Goal: Task Accomplishment & Management: Use online tool/utility

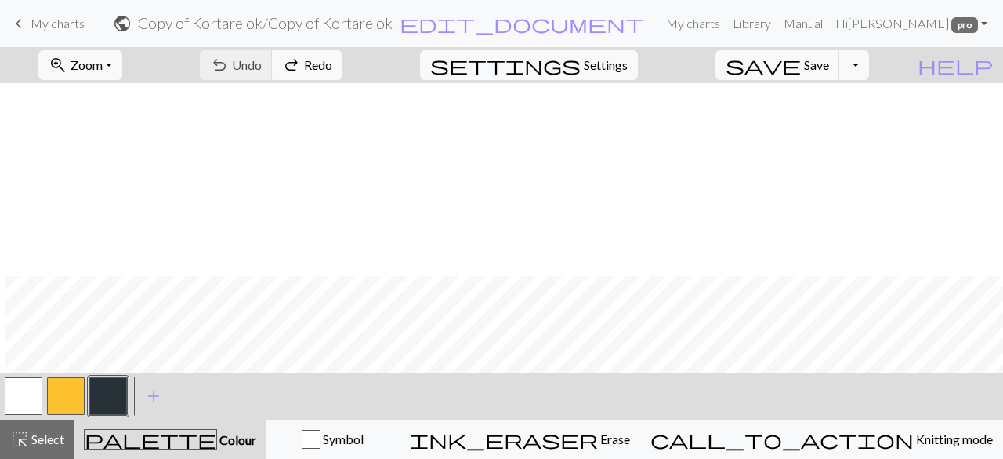
scroll to position [193, 5]
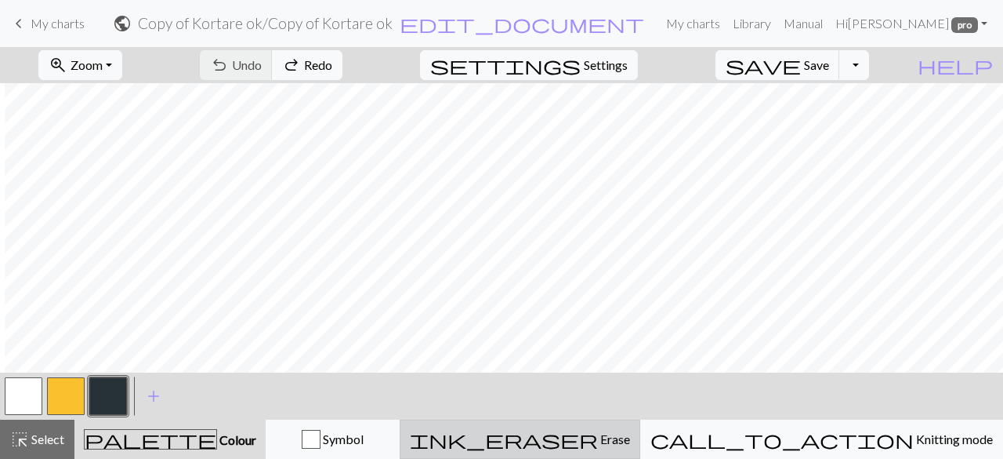
click at [630, 438] on span "Erase" at bounding box center [614, 438] width 32 height 15
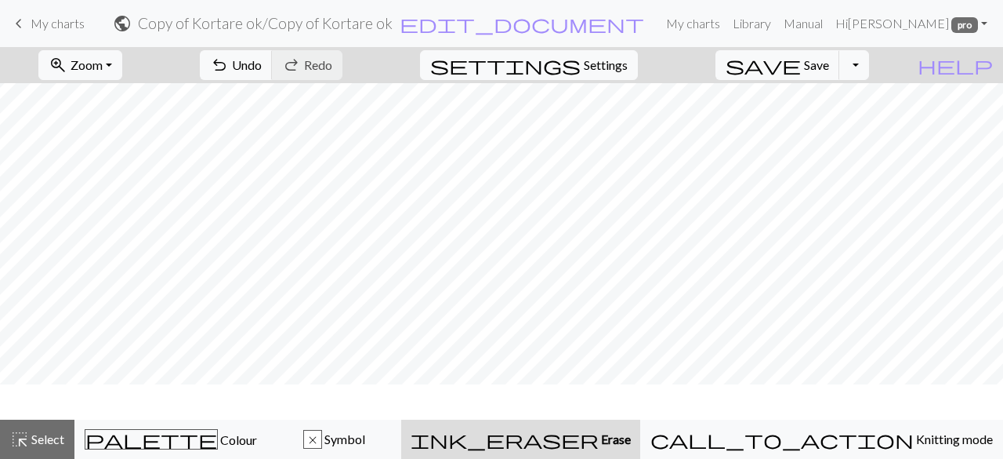
scroll to position [14, 0]
click at [34, 444] on span "Select" at bounding box center [46, 438] width 35 height 15
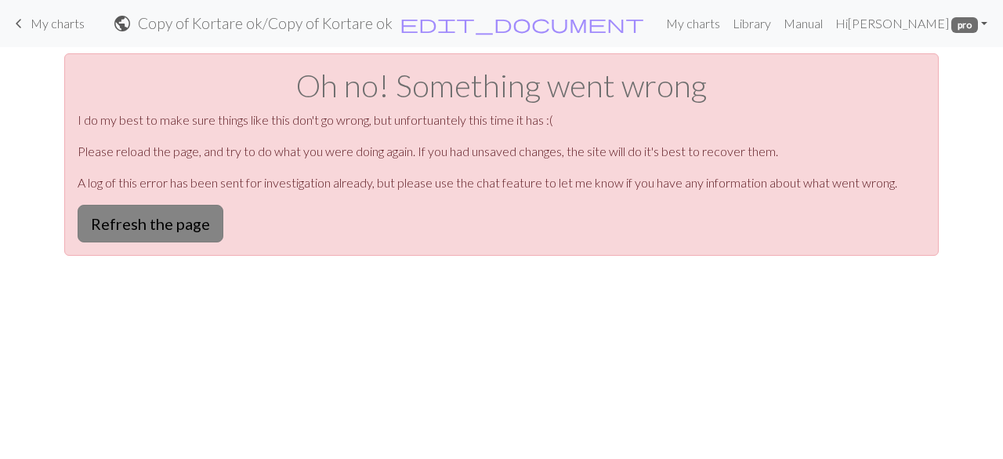
click at [161, 216] on button "Refresh the page" at bounding box center [151, 224] width 146 height 38
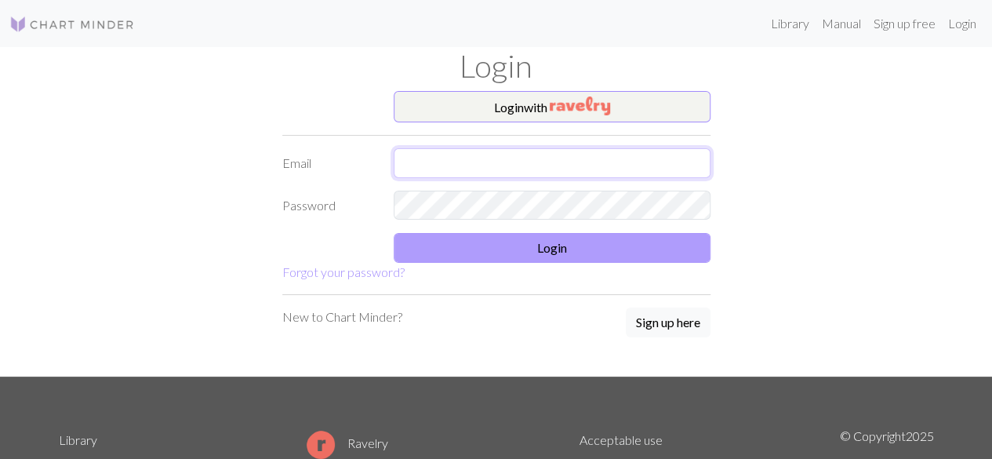
type input "sofianordin@gmail.com"
click at [572, 241] on button "Login" at bounding box center [551, 248] width 317 height 30
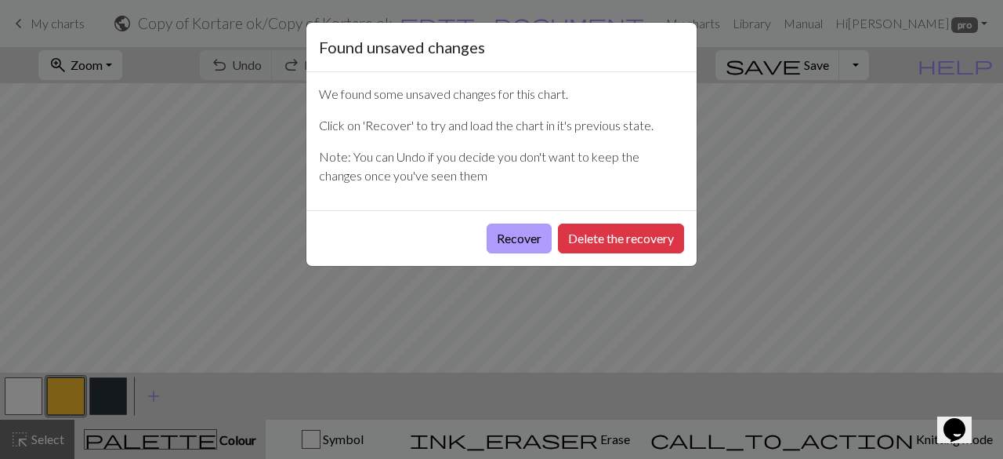
click at [526, 235] on button "Recover" at bounding box center [519, 238] width 65 height 30
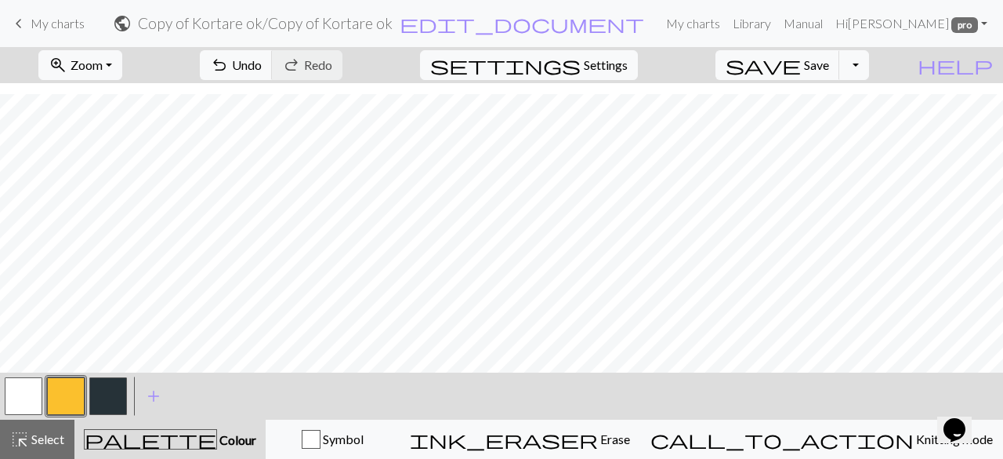
scroll to position [346, 0]
click at [834, 75] on button "save Save Save" at bounding box center [778, 65] width 125 height 30
click at [41, 444] on span "Select" at bounding box center [46, 438] width 35 height 15
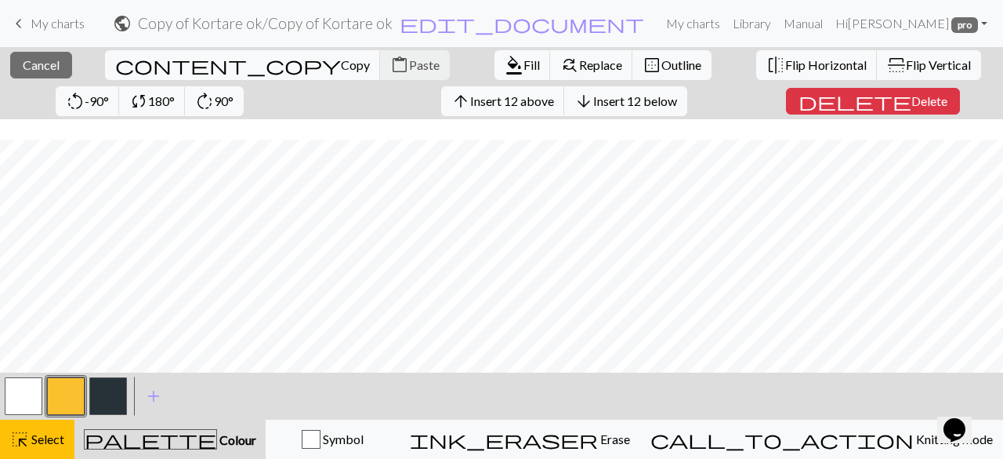
scroll to position [112, 0]
click at [341, 70] on span "Copy" at bounding box center [355, 64] width 29 height 15
click at [409, 62] on span "Paste" at bounding box center [424, 64] width 31 height 15
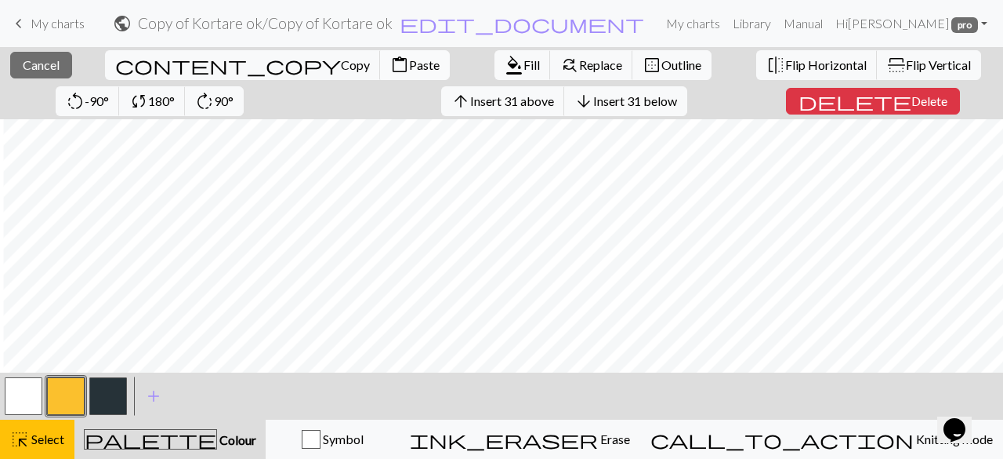
click at [409, 68] on span "Paste" at bounding box center [424, 64] width 31 height 15
click at [341, 64] on span "Copy" at bounding box center [355, 64] width 29 height 15
click at [409, 65] on span "Paste" at bounding box center [424, 64] width 31 height 15
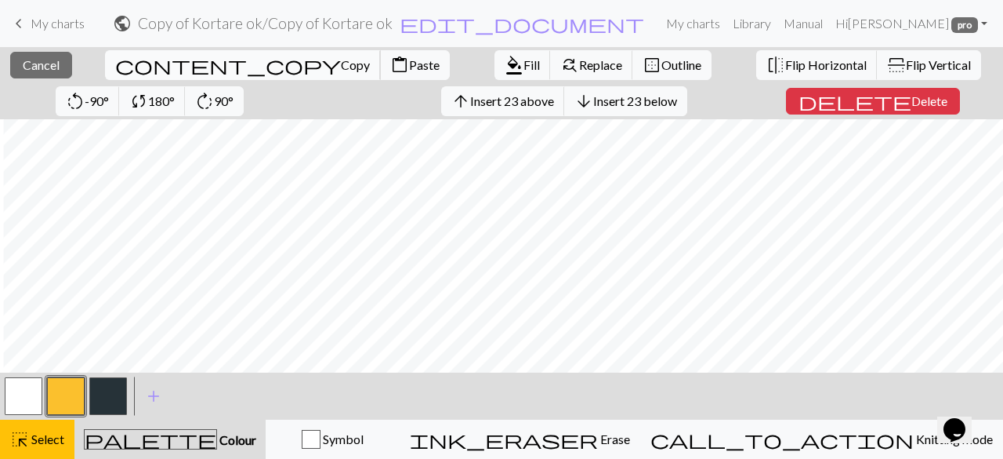
click at [341, 65] on span "Copy" at bounding box center [355, 64] width 29 height 15
click at [409, 59] on span "Paste" at bounding box center [424, 64] width 31 height 15
click at [341, 58] on span "Copy" at bounding box center [355, 64] width 29 height 15
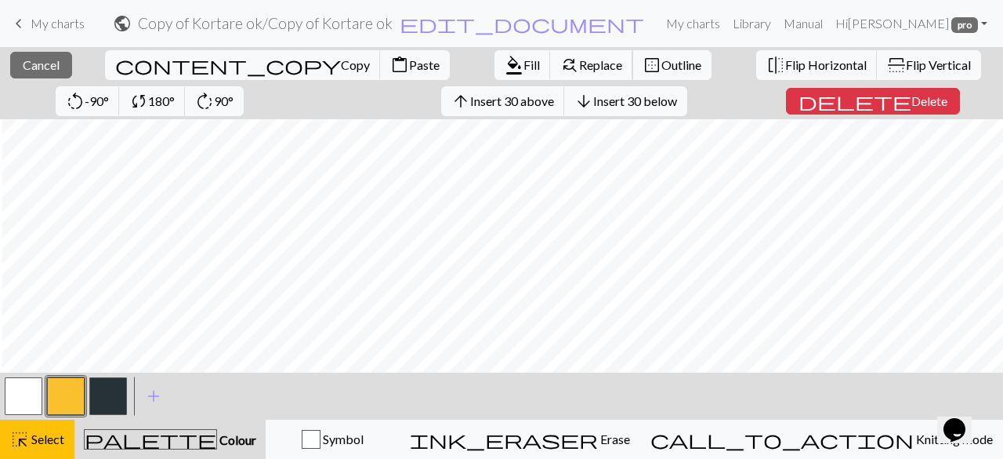
click at [579, 67] on span "Replace" at bounding box center [600, 64] width 43 height 15
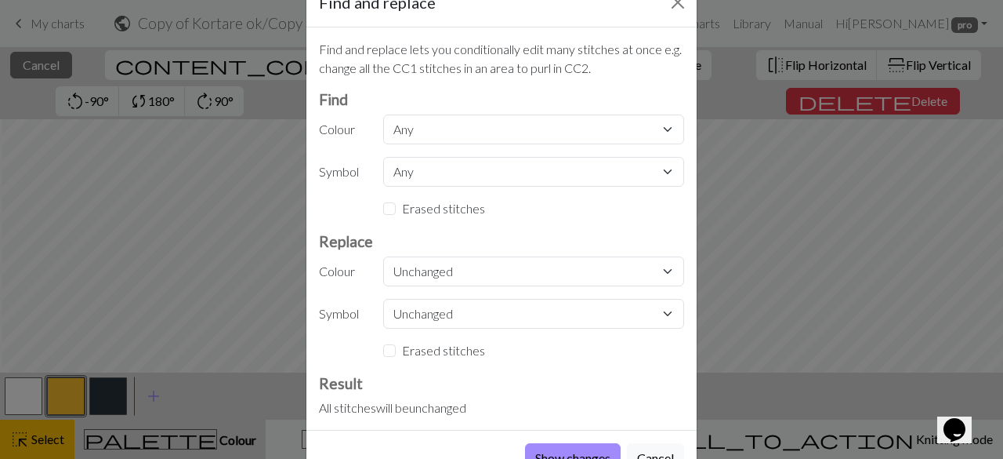
scroll to position [92, 0]
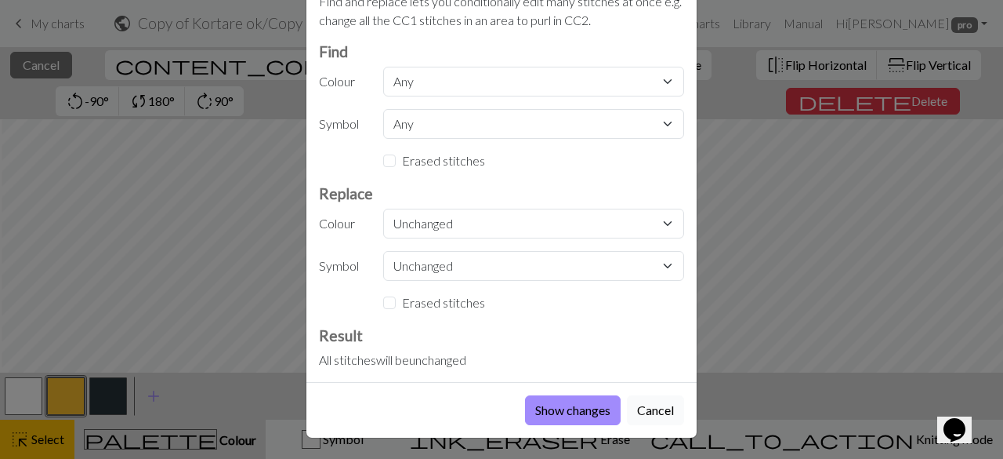
click at [663, 408] on button "Cancel" at bounding box center [655, 410] width 57 height 30
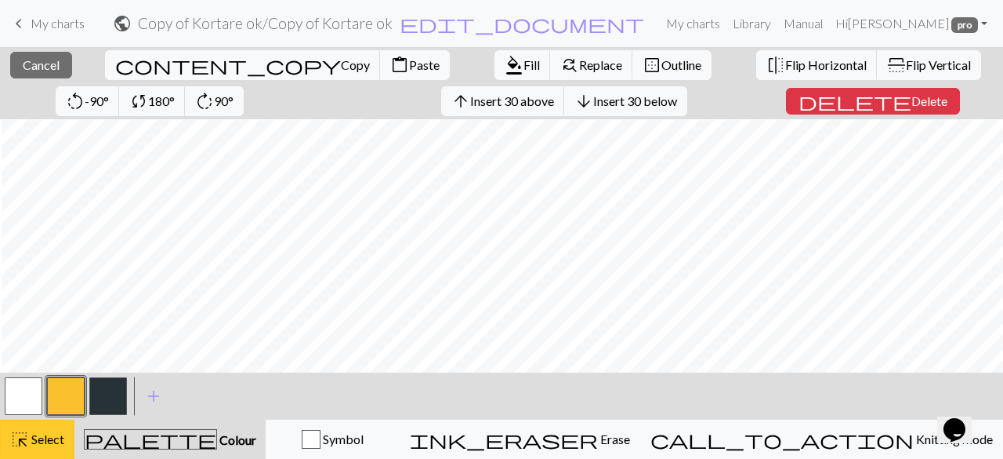
click at [45, 442] on span "Select" at bounding box center [46, 438] width 35 height 15
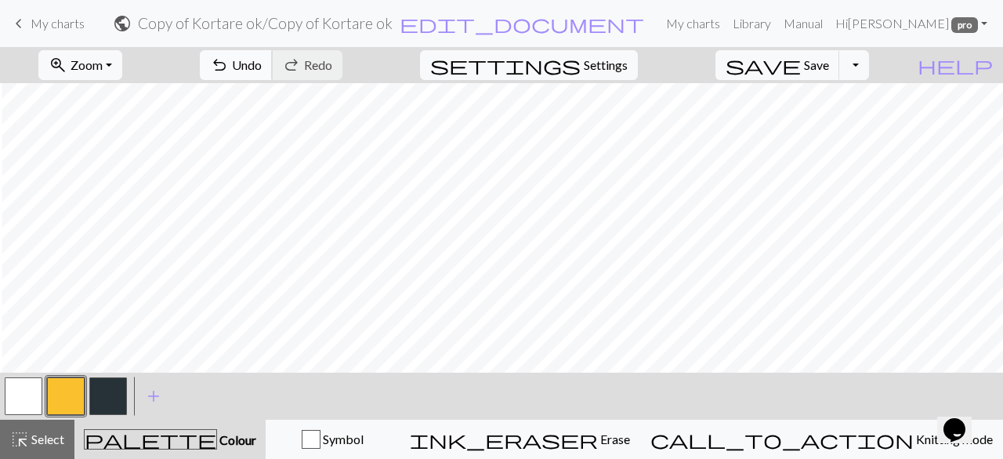
click at [262, 57] on span "Undo" at bounding box center [247, 64] width 30 height 15
click at [47, 435] on span "Select" at bounding box center [46, 438] width 35 height 15
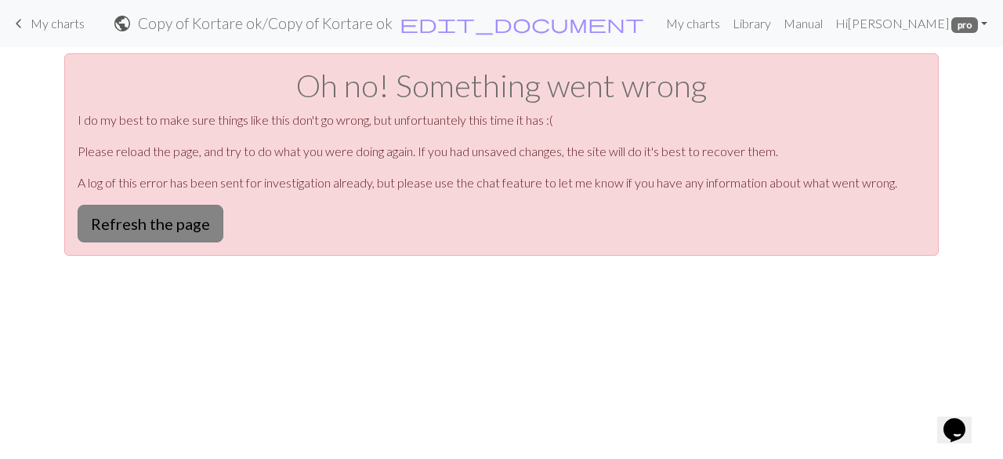
click at [144, 226] on button "Refresh the page" at bounding box center [151, 224] width 146 height 38
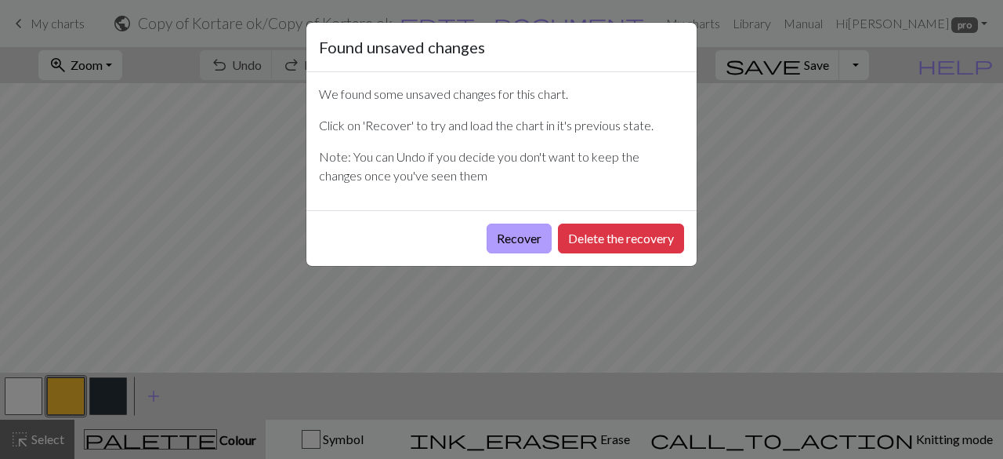
click at [528, 238] on button "Recover" at bounding box center [519, 238] width 65 height 30
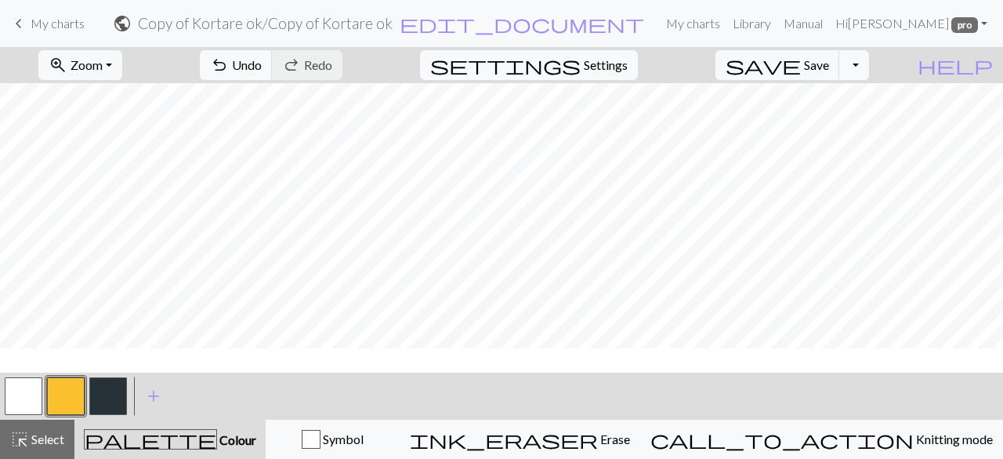
scroll to position [303, 0]
click at [262, 57] on span "Undo" at bounding box center [247, 64] width 30 height 15
click at [45, 435] on span "Select" at bounding box center [46, 438] width 35 height 15
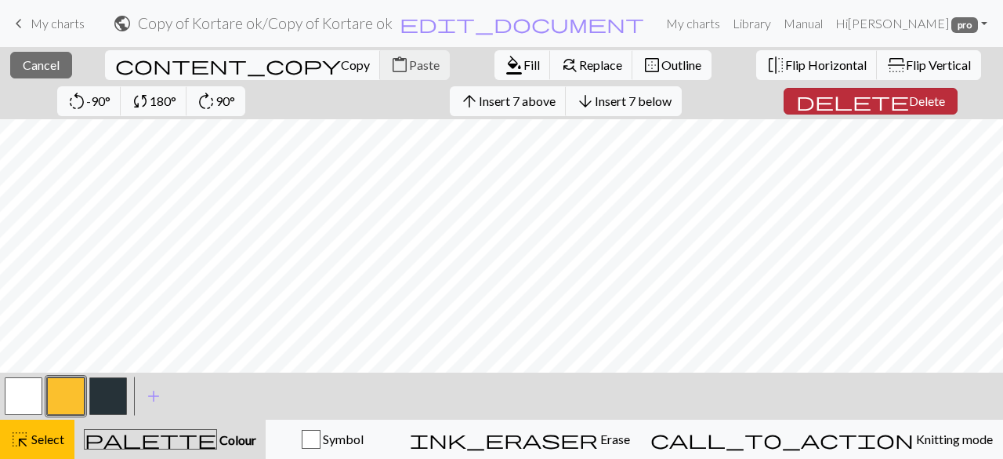
click at [909, 96] on span "Delete" at bounding box center [927, 100] width 36 height 15
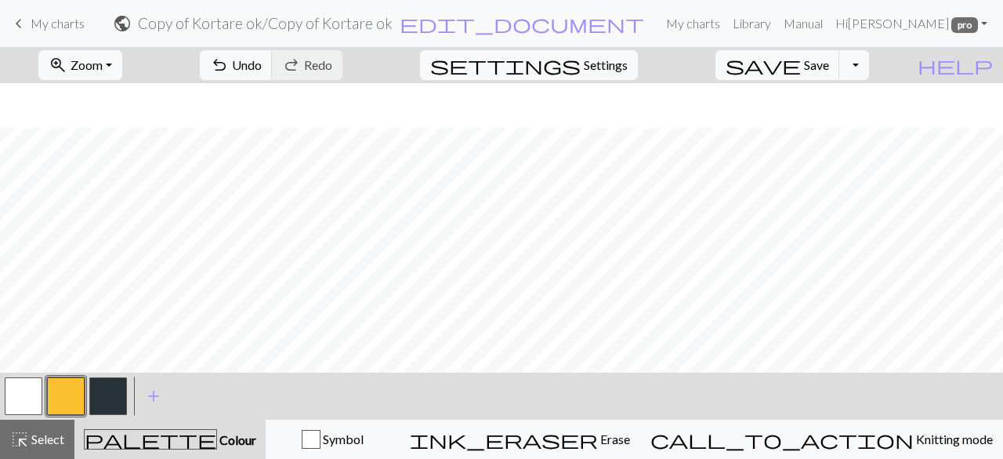
scroll to position [537, 0]
click at [23, 444] on span "highlight_alt" at bounding box center [19, 439] width 19 height 22
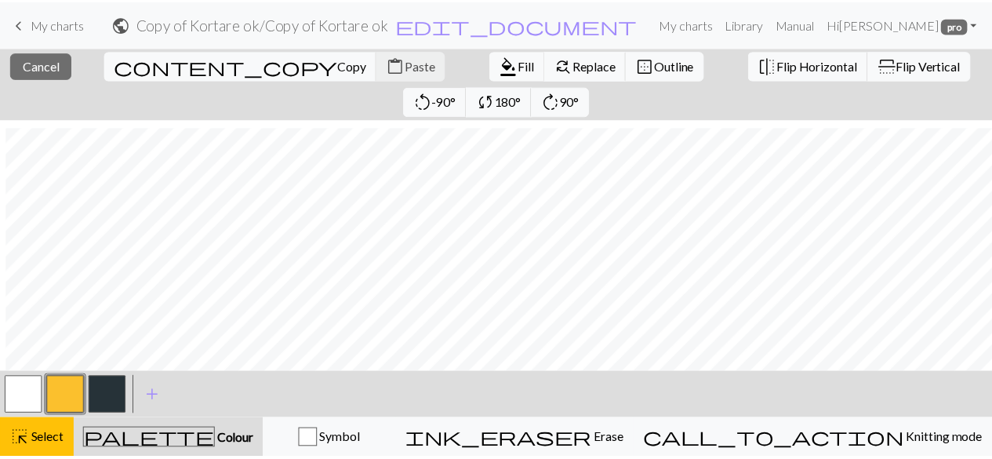
scroll to position [521, 5]
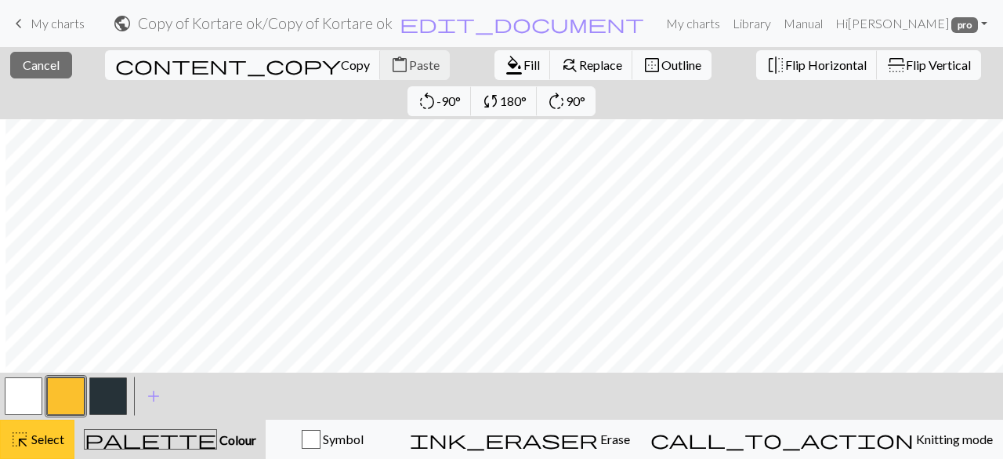
click at [31, 446] on span "Select" at bounding box center [46, 438] width 35 height 15
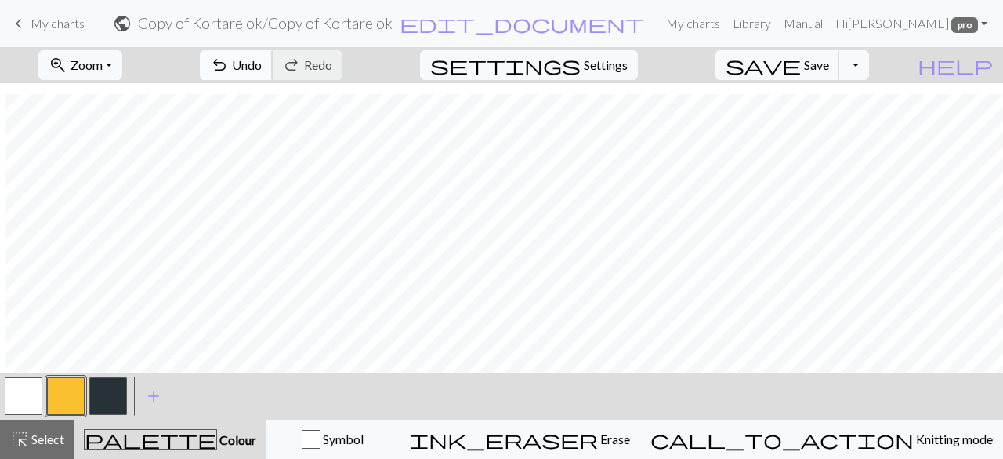
click at [262, 62] on span "Undo" at bounding box center [247, 64] width 30 height 15
click at [35, 450] on button "highlight_alt Select Select" at bounding box center [37, 438] width 74 height 39
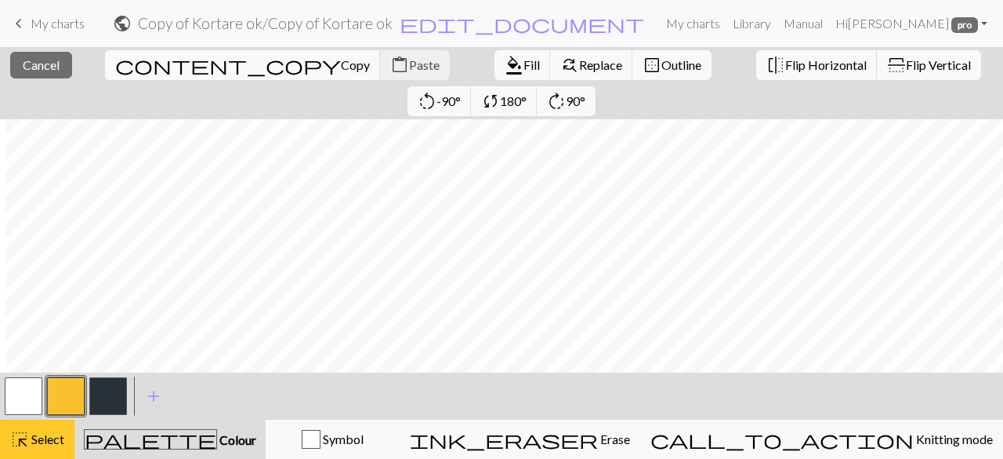
click at [38, 433] on span "Select" at bounding box center [46, 438] width 35 height 15
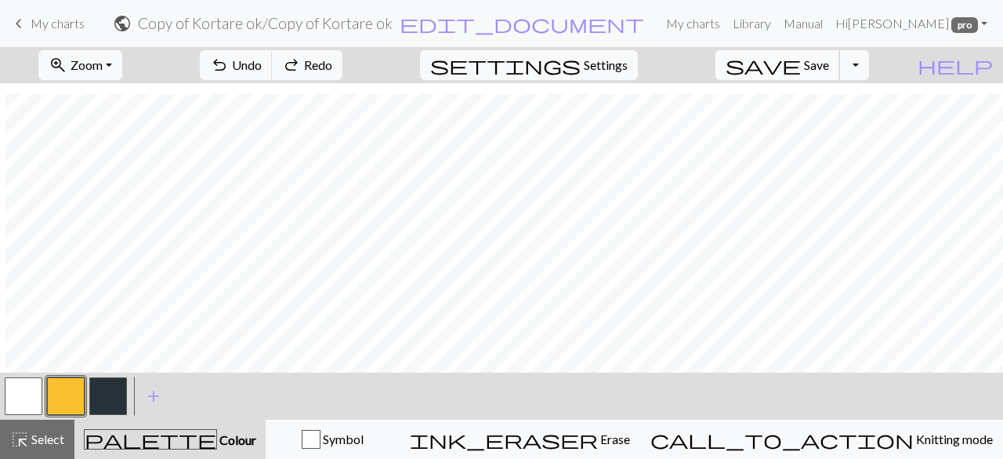
click at [829, 66] on span "Save" at bounding box center [816, 64] width 25 height 15
click at [869, 68] on button "Toggle Dropdown" at bounding box center [854, 65] width 30 height 30
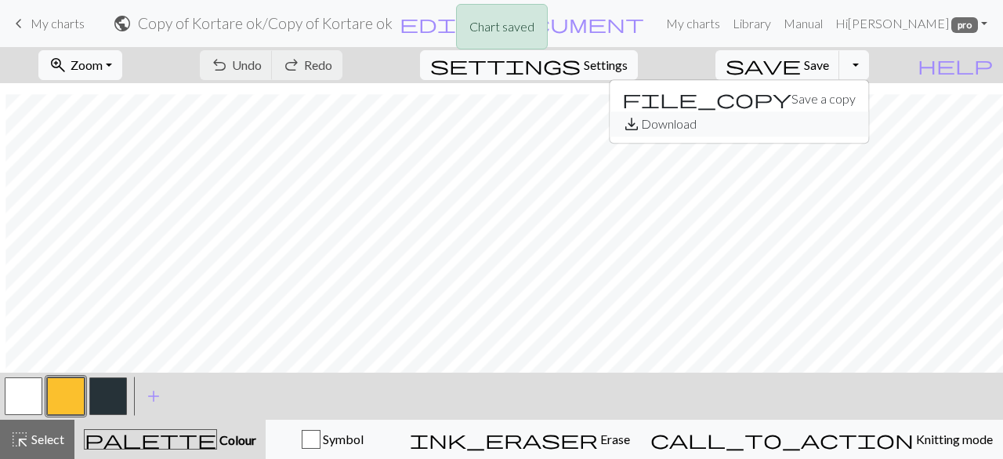
click at [836, 125] on button "save_alt Download" at bounding box center [739, 123] width 259 height 25
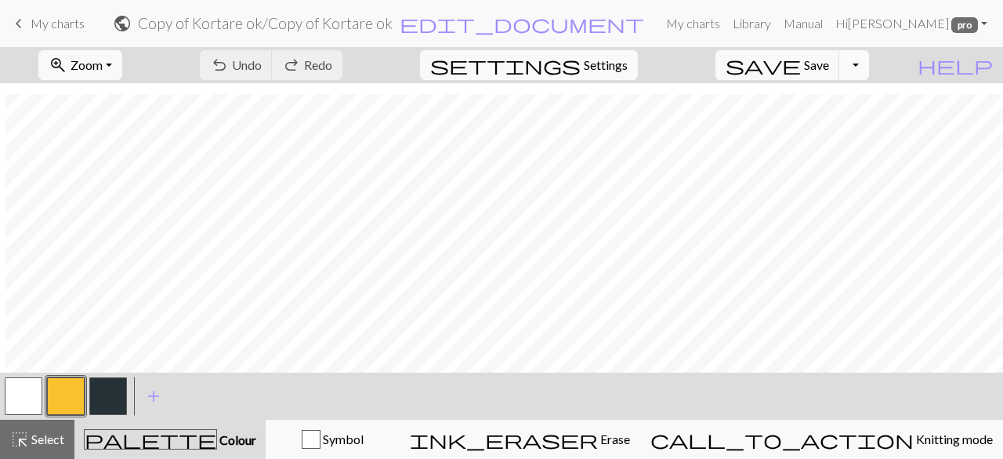
click at [869, 65] on button "Toggle Dropdown" at bounding box center [854, 65] width 30 height 30
click at [833, 126] on button "save_alt Download" at bounding box center [739, 123] width 259 height 25
click at [727, 20] on link "My charts" at bounding box center [693, 23] width 67 height 31
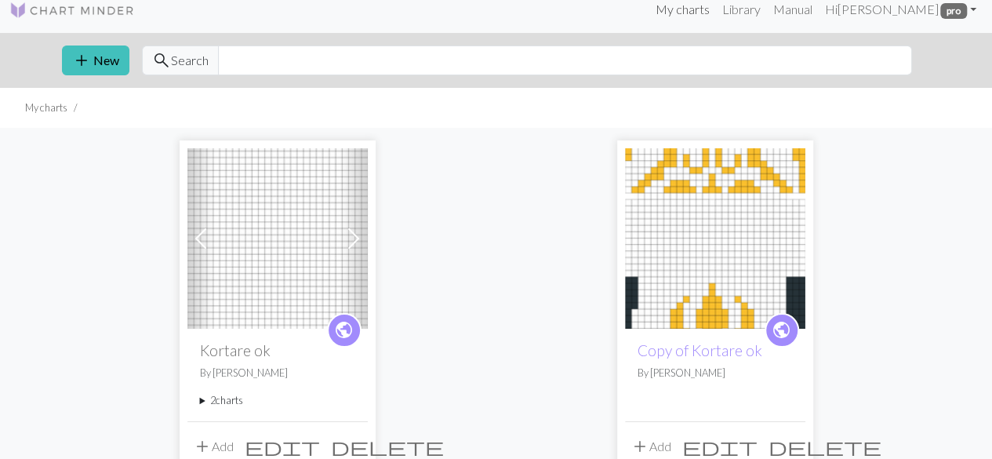
scroll to position [11, 0]
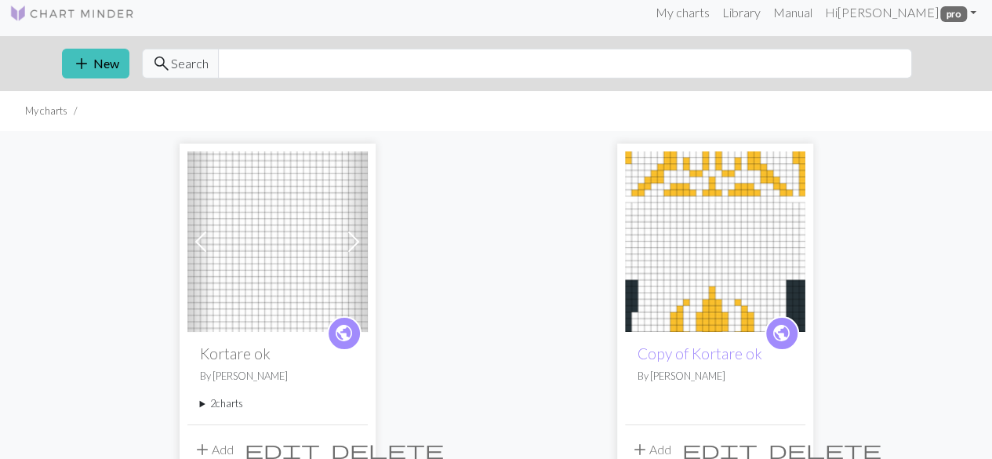
click at [746, 257] on img at bounding box center [715, 241] width 180 height 180
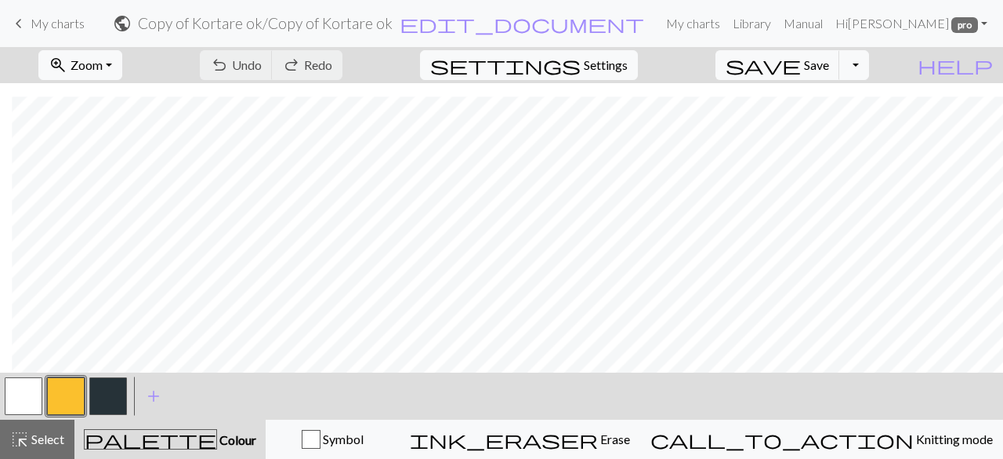
scroll to position [353, 12]
click at [107, 404] on button "button" at bounding box center [108, 396] width 38 height 38
click at [58, 405] on button "button" at bounding box center [66, 396] width 38 height 38
click at [114, 402] on button "button" at bounding box center [108, 396] width 38 height 38
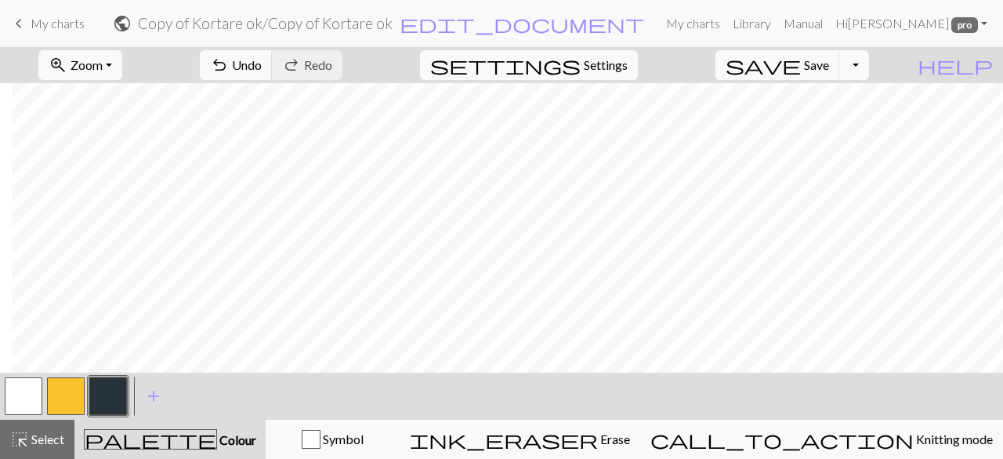
click at [78, 387] on button "button" at bounding box center [66, 396] width 38 height 38
click at [95, 404] on button "button" at bounding box center [108, 396] width 38 height 38
click at [109, 399] on button "button" at bounding box center [108, 396] width 38 height 38
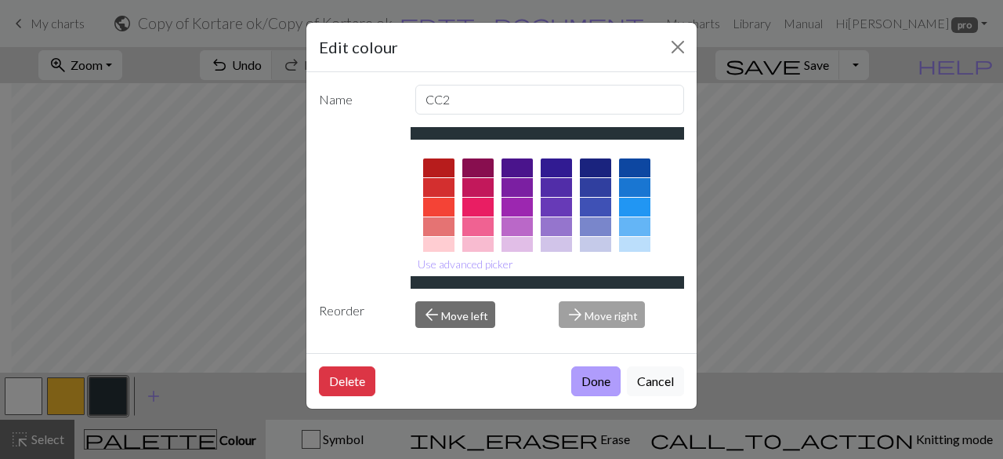
click at [619, 379] on button "Done" at bounding box center [595, 381] width 49 height 30
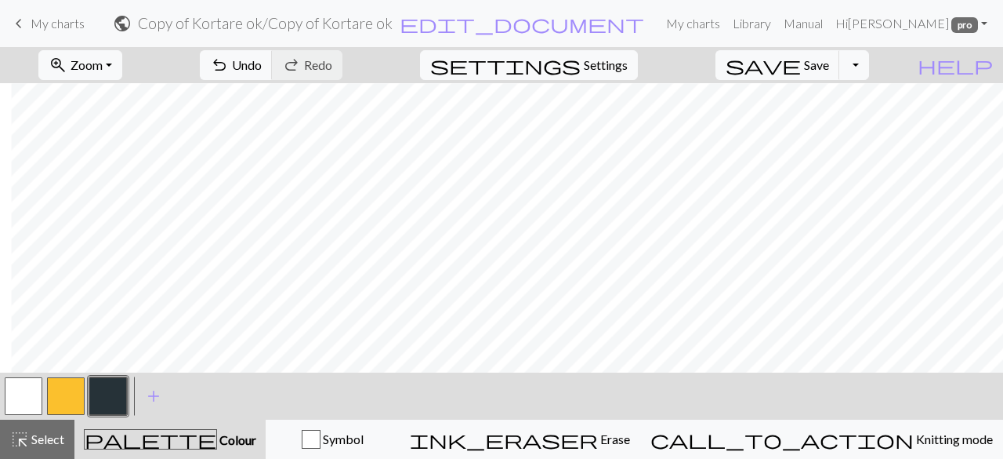
click at [56, 393] on button "button" at bounding box center [66, 396] width 38 height 38
click at [106, 399] on button "button" at bounding box center [108, 396] width 38 height 38
click at [262, 57] on span "Undo" at bounding box center [247, 64] width 30 height 15
click at [262, 67] on span "Undo" at bounding box center [247, 64] width 30 height 15
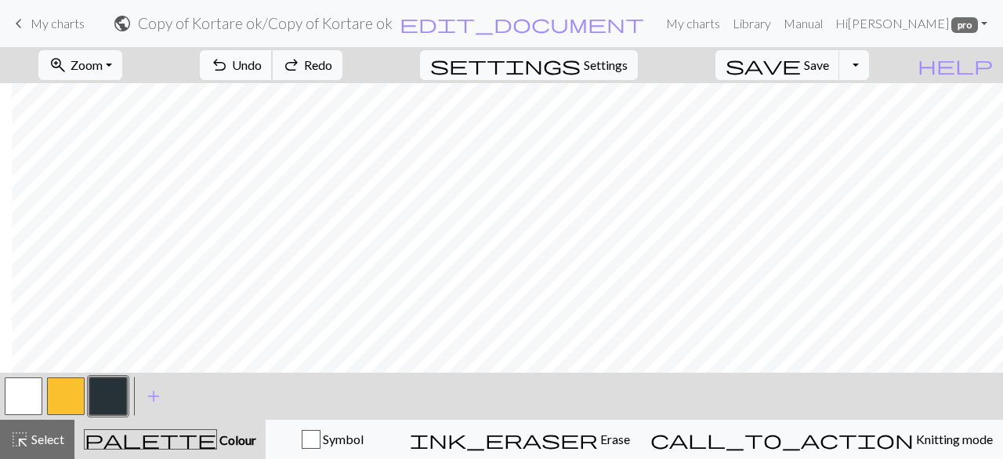
click at [229, 68] on span "undo" at bounding box center [219, 65] width 19 height 22
click at [39, 441] on span "Select" at bounding box center [46, 438] width 35 height 15
click at [262, 67] on span "Undo" at bounding box center [247, 64] width 30 height 15
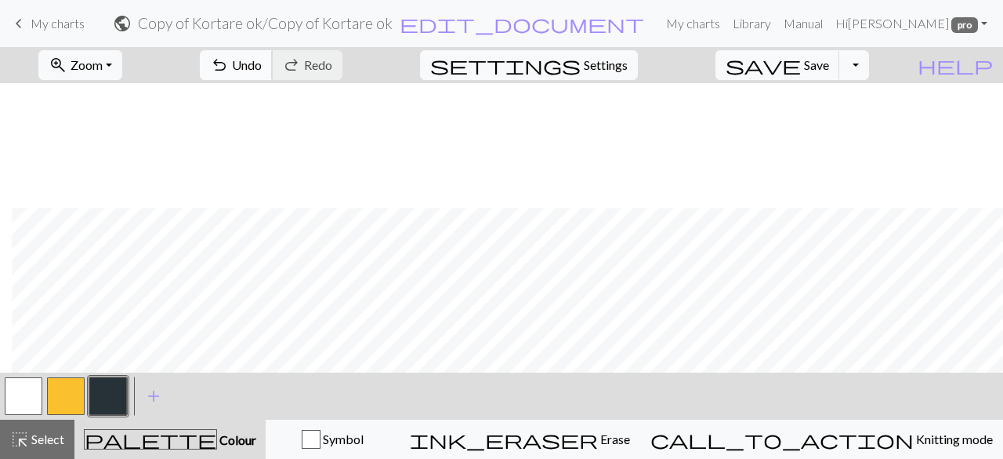
scroll to position [391, 12]
click at [69, 390] on button "button" at bounding box center [66, 396] width 38 height 38
click at [229, 65] on span "undo" at bounding box center [219, 65] width 19 height 22
click at [31, 444] on span "Select" at bounding box center [46, 438] width 35 height 15
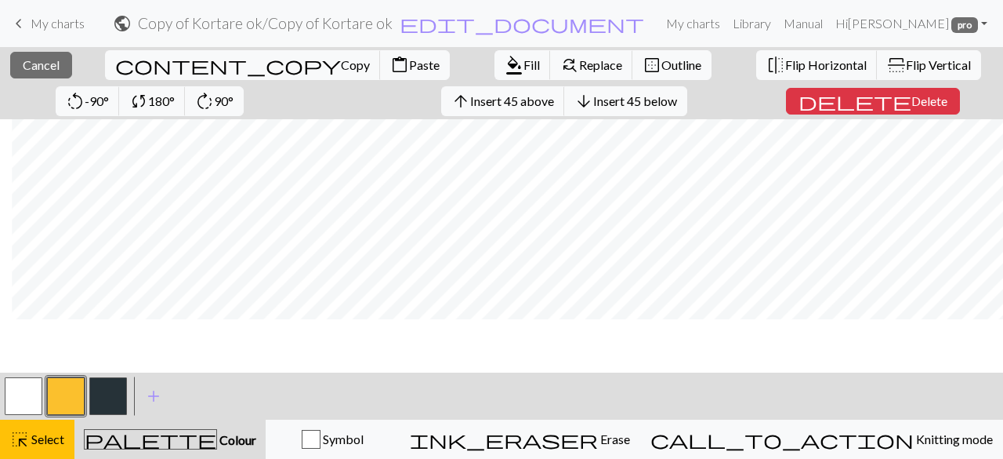
scroll to position [271, 12]
click at [53, 451] on button "highlight_alt Select Select" at bounding box center [37, 438] width 74 height 39
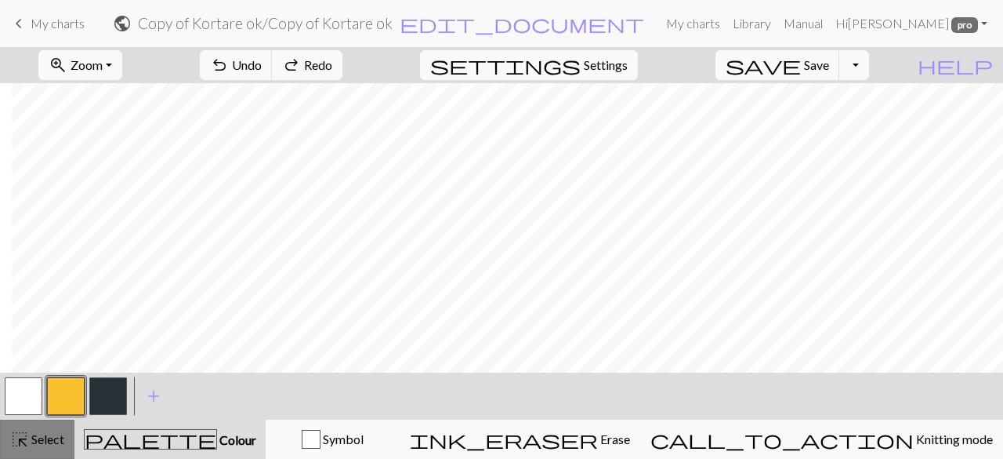
click at [50, 444] on span "Select" at bounding box center [46, 438] width 35 height 15
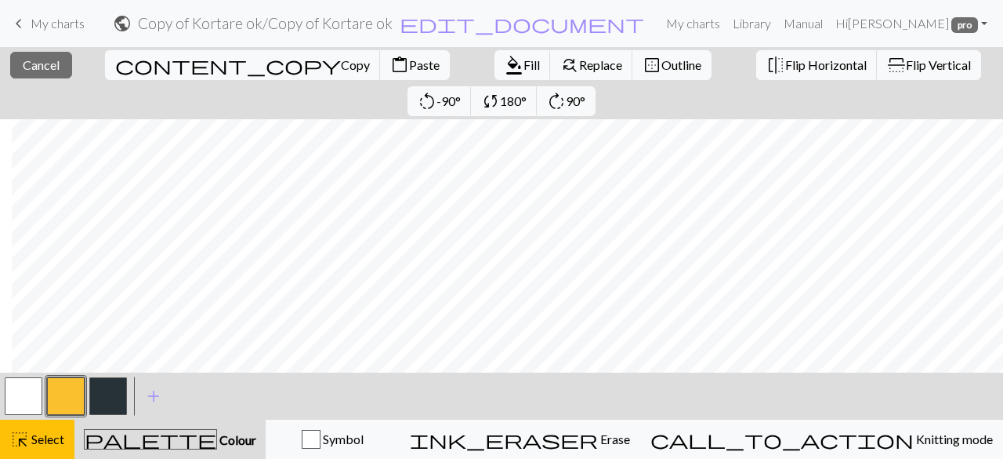
scroll to position [0, 12]
click at [380, 74] on button "content_paste Paste" at bounding box center [415, 65] width 70 height 30
click at [45, 435] on span "Select" at bounding box center [46, 438] width 35 height 15
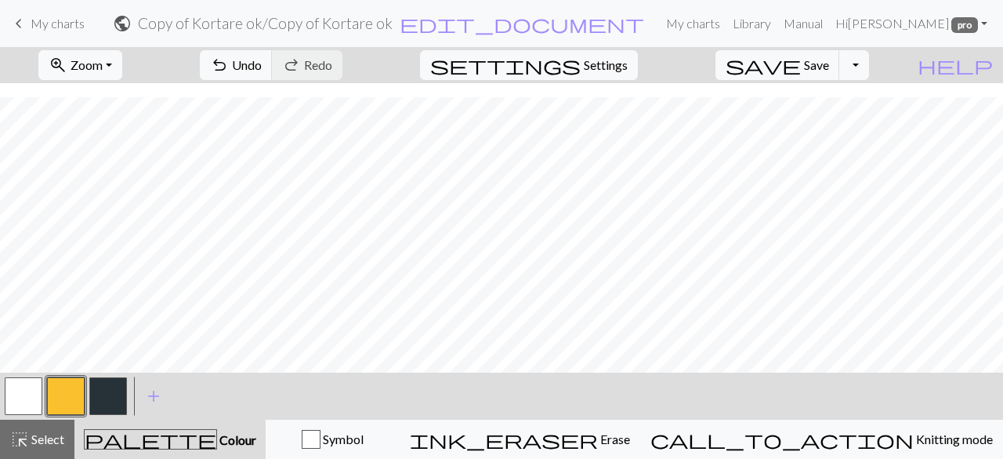
scroll to position [473, 0]
click at [229, 57] on span "undo" at bounding box center [219, 65] width 19 height 22
click at [46, 433] on span "Select" at bounding box center [46, 438] width 35 height 15
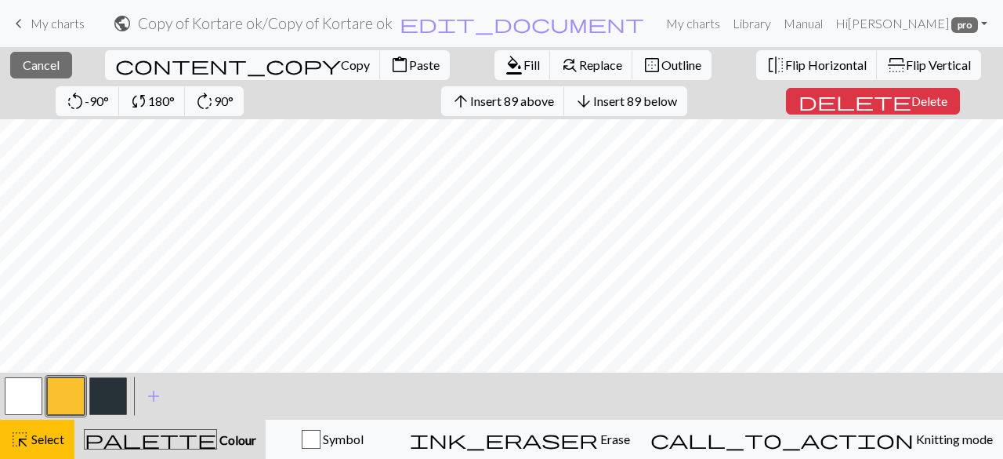
scroll to position [770, 0]
click at [341, 68] on span "Copy" at bounding box center [355, 64] width 29 height 15
click at [35, 441] on span "Select" at bounding box center [46, 438] width 35 height 15
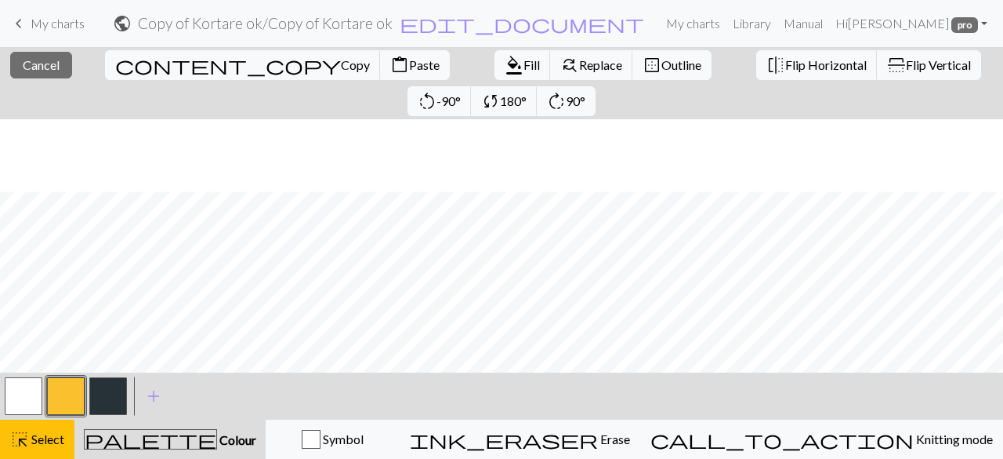
scroll to position [734, 0]
click at [45, 437] on span "Select" at bounding box center [46, 438] width 35 height 15
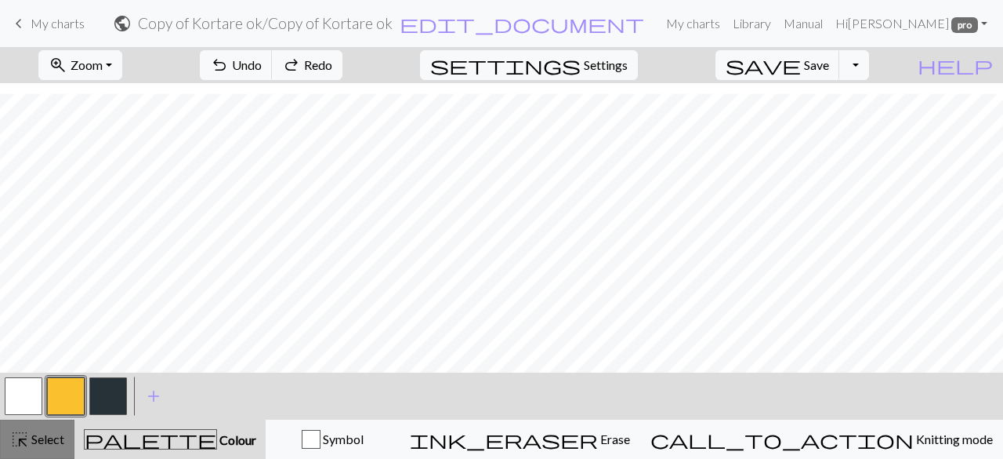
click at [30, 426] on button "highlight_alt Select Select" at bounding box center [37, 438] width 74 height 39
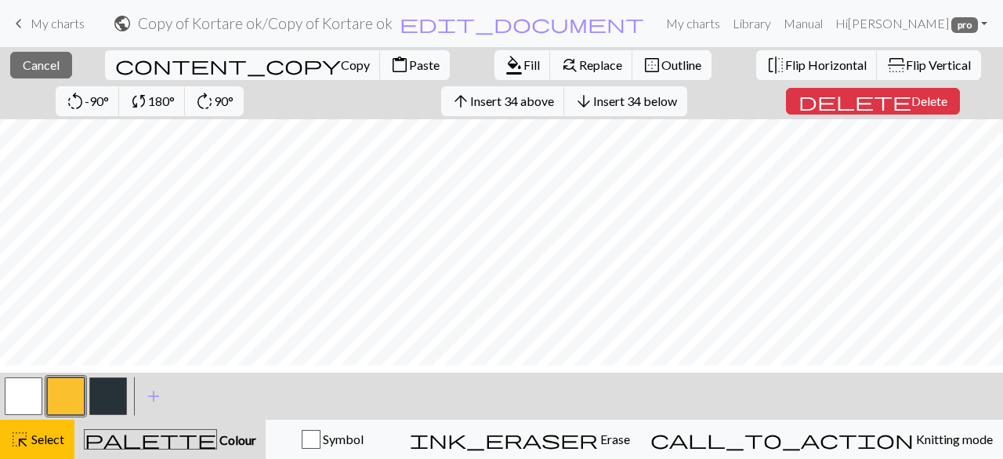
scroll to position [484, 0]
click at [341, 62] on span "Copy" at bounding box center [355, 64] width 29 height 15
click at [36, 431] on span "Select" at bounding box center [46, 438] width 35 height 15
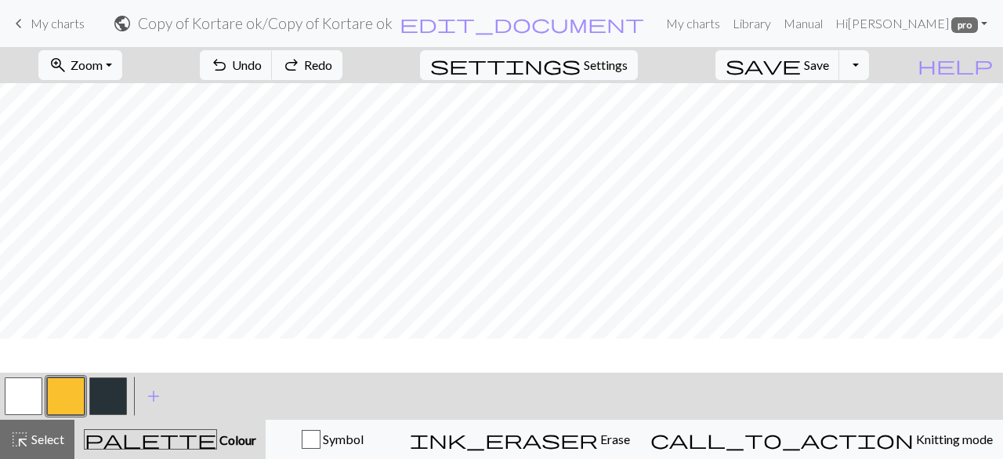
scroll to position [227, 0]
click at [262, 60] on span "Undo" at bounding box center [247, 64] width 30 height 15
click at [42, 434] on span "Select" at bounding box center [46, 438] width 35 height 15
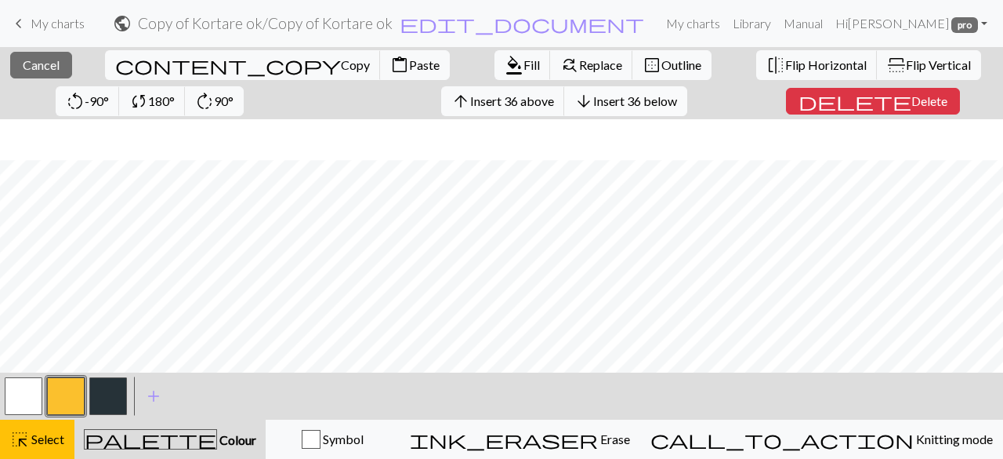
scroll to position [295, 0]
click at [409, 67] on span "Paste" at bounding box center [424, 64] width 31 height 15
click at [42, 440] on span "Select" at bounding box center [46, 438] width 35 height 15
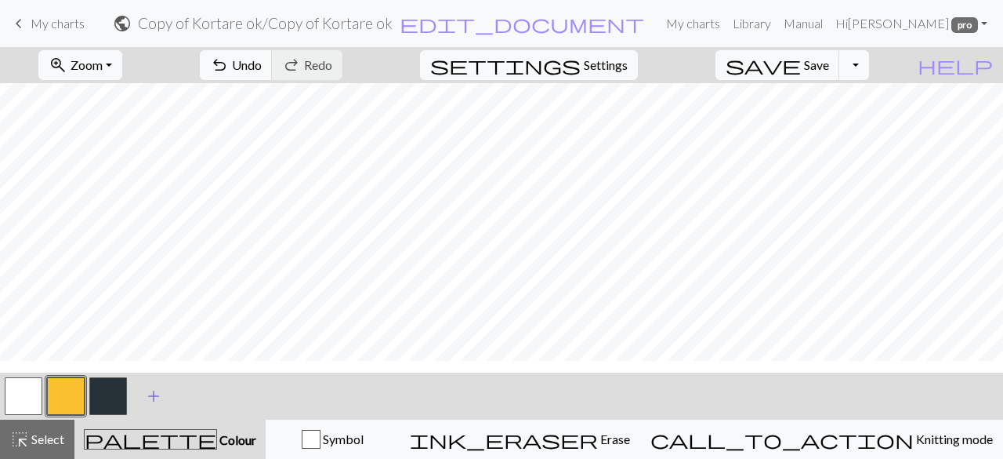
scroll to position [230, 0]
click at [47, 444] on span "Select" at bounding box center [46, 438] width 35 height 15
click at [61, 408] on button "button" at bounding box center [66, 396] width 38 height 38
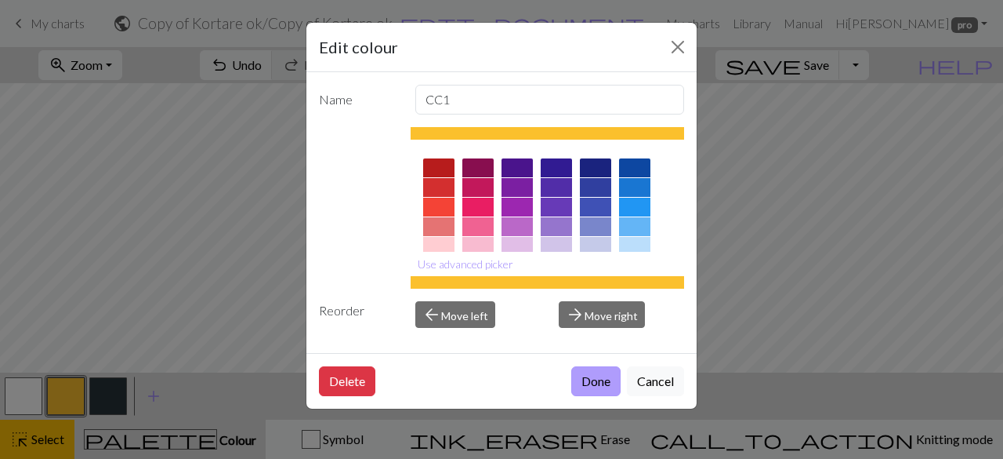
click at [583, 370] on button "Done" at bounding box center [595, 381] width 49 height 30
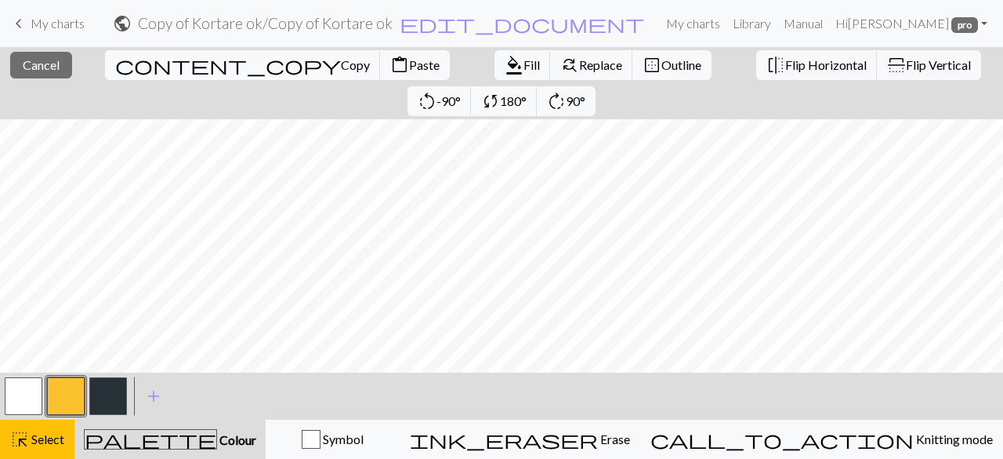
click at [70, 388] on button "button" at bounding box center [66, 396] width 38 height 38
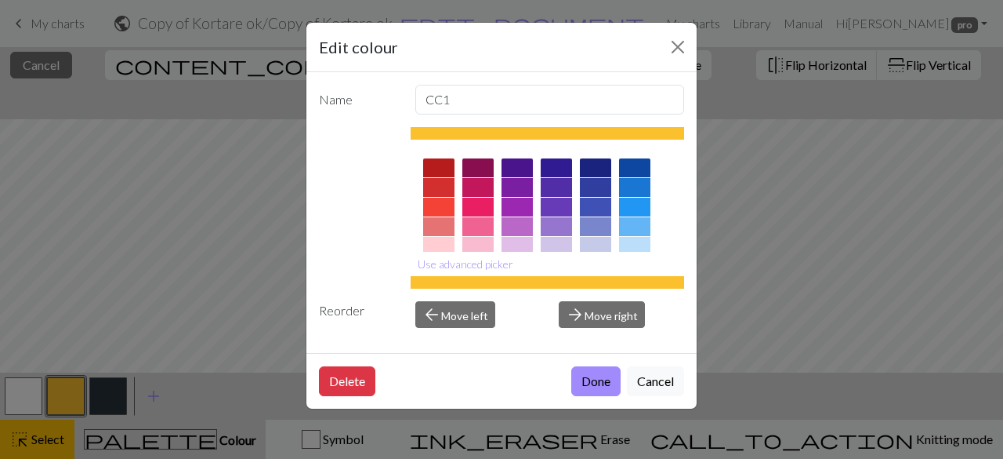
click at [600, 355] on div "Delete Done Cancel" at bounding box center [501, 381] width 390 height 56
click at [598, 372] on button "Done" at bounding box center [595, 381] width 49 height 30
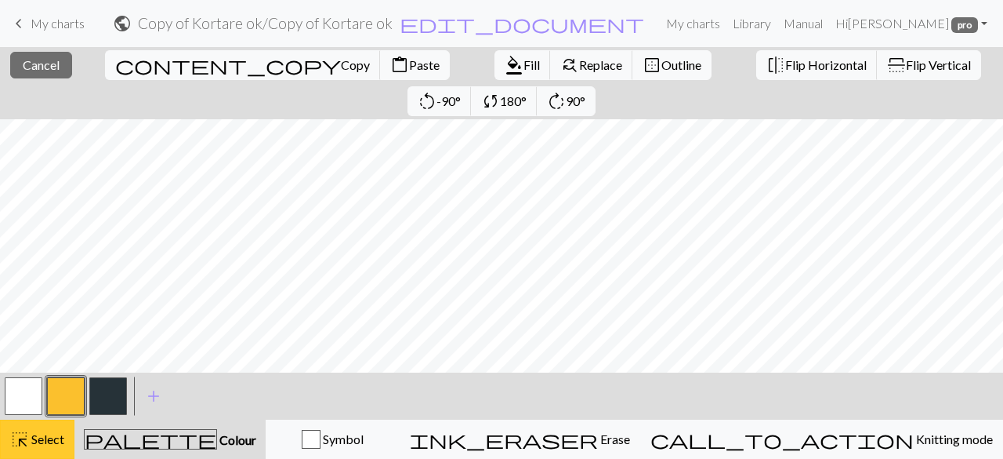
click at [36, 435] on span "Select" at bounding box center [46, 438] width 35 height 15
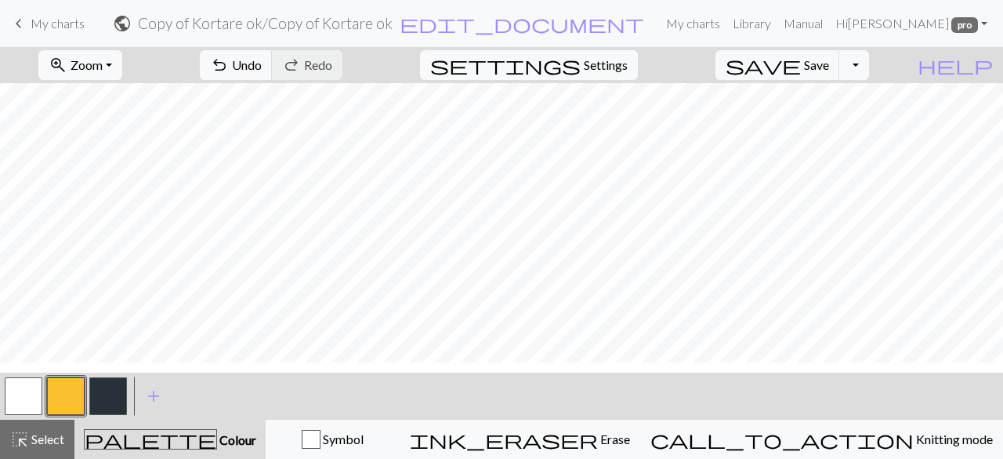
scroll to position [176, 0]
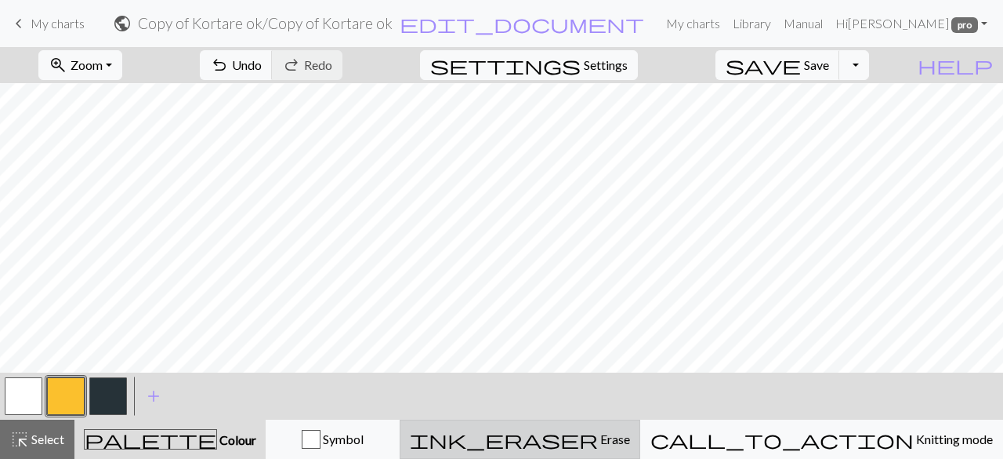
click at [630, 443] on span "Erase" at bounding box center [614, 438] width 32 height 15
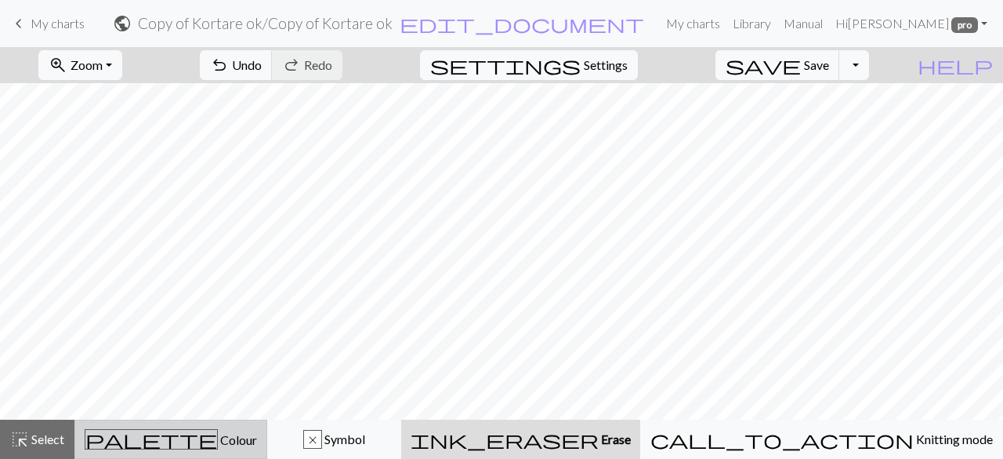
click at [218, 435] on span "Colour" at bounding box center [237, 439] width 39 height 15
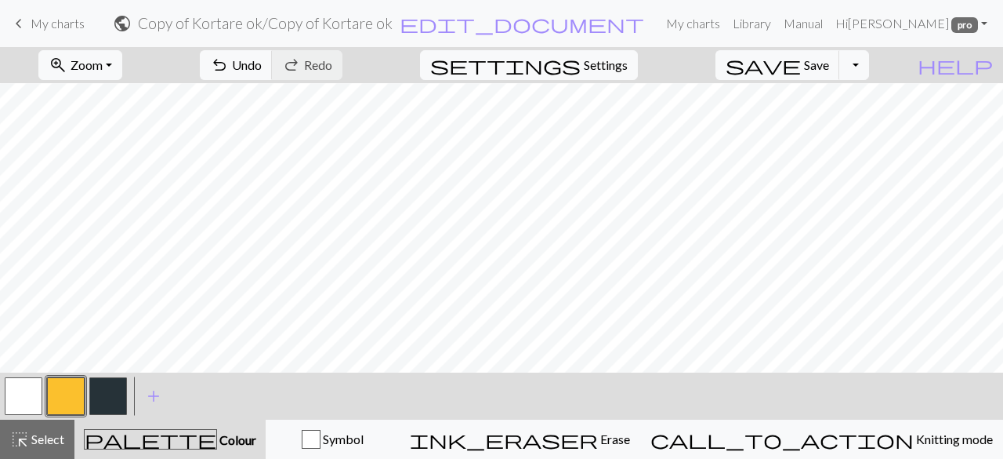
click at [67, 395] on button "button" at bounding box center [66, 396] width 38 height 38
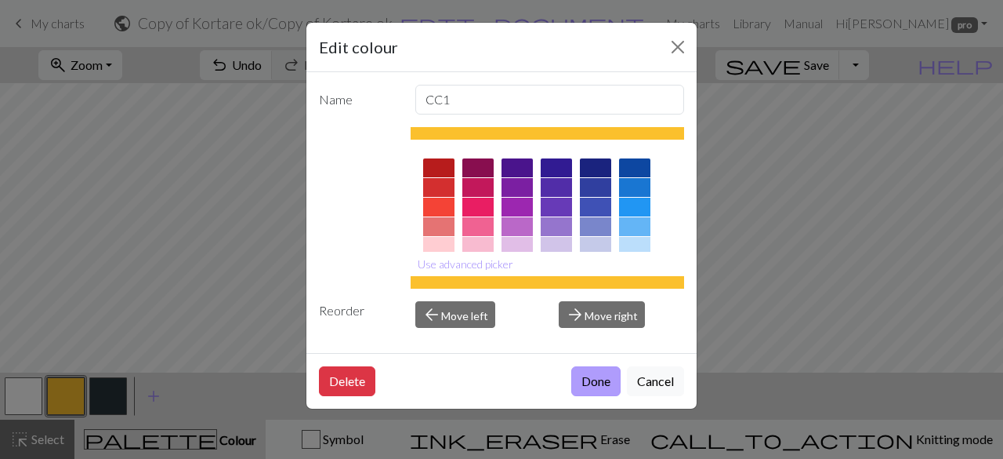
click at [596, 370] on button "Done" at bounding box center [595, 381] width 49 height 30
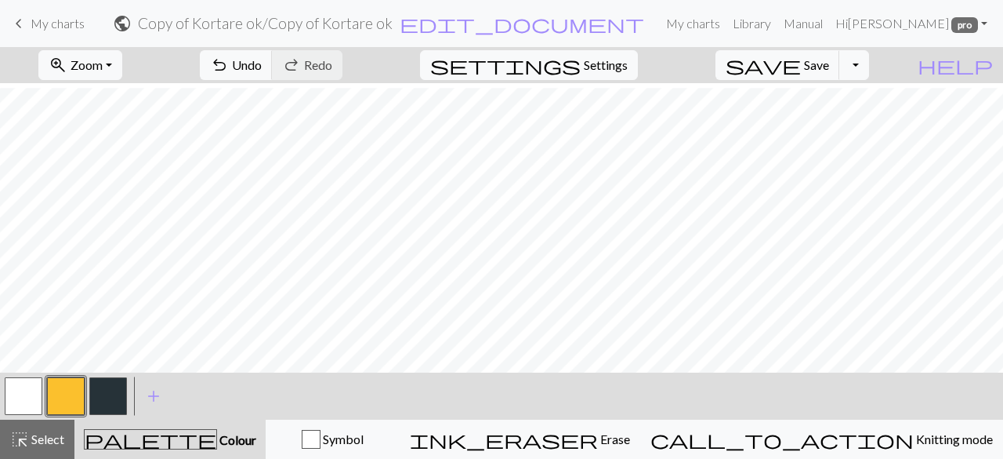
scroll to position [237, 0]
click at [72, 401] on button "button" at bounding box center [66, 396] width 38 height 38
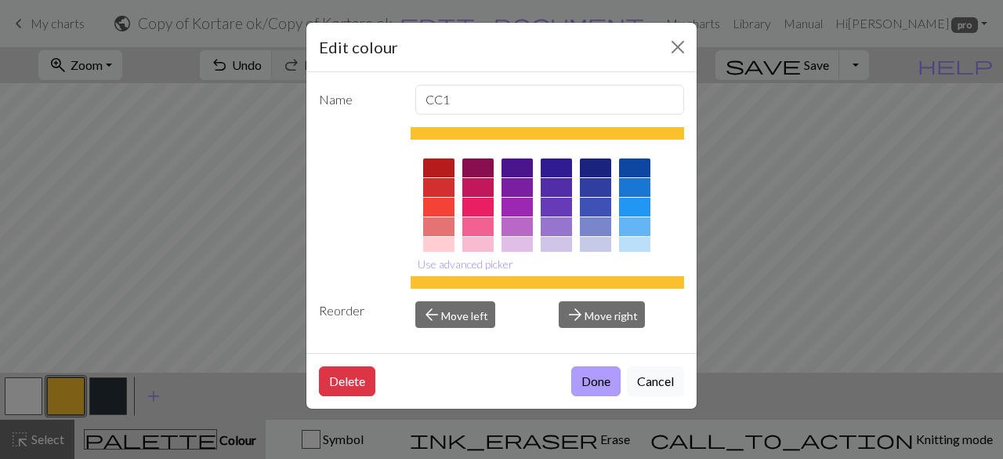
click at [604, 375] on button "Done" at bounding box center [595, 381] width 49 height 30
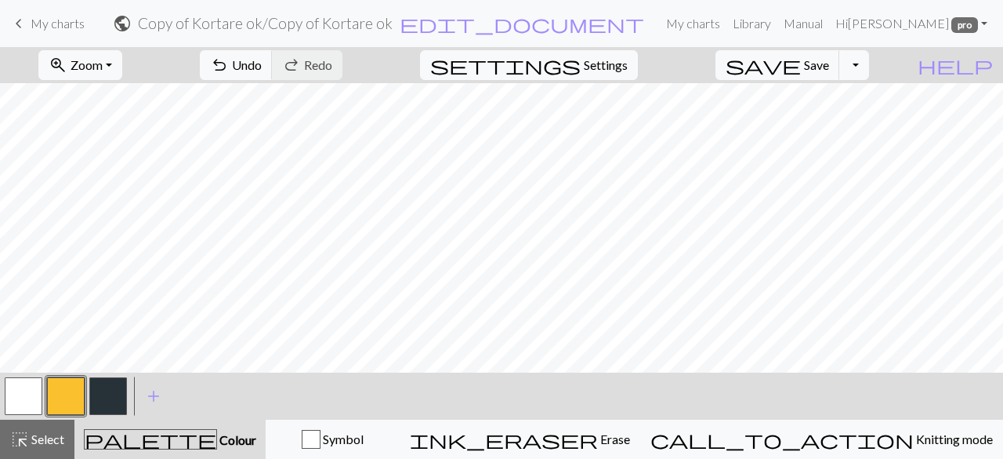
click at [26, 393] on button "button" at bounding box center [24, 396] width 38 height 38
click at [55, 384] on button "button" at bounding box center [66, 396] width 38 height 38
click at [36, 386] on button "button" at bounding box center [24, 396] width 38 height 38
click at [19, 404] on button "button" at bounding box center [24, 396] width 38 height 38
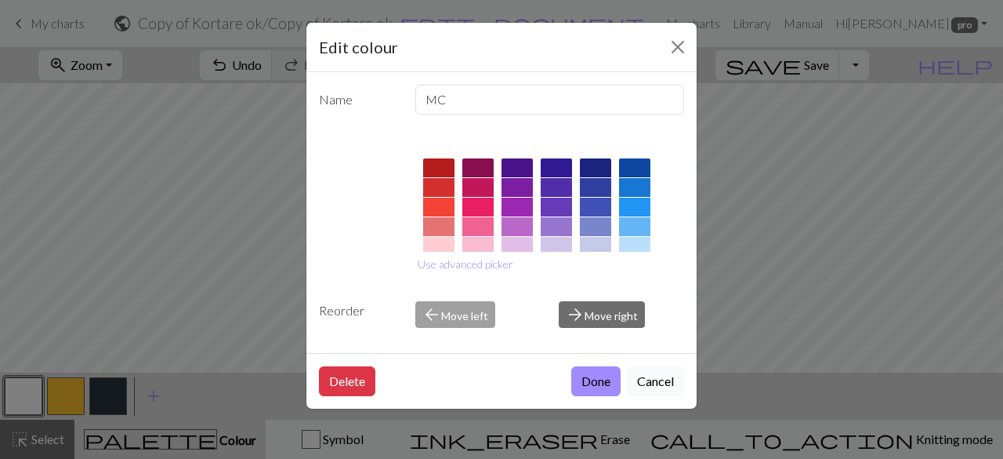
click at [654, 378] on button "Cancel" at bounding box center [655, 381] width 57 height 30
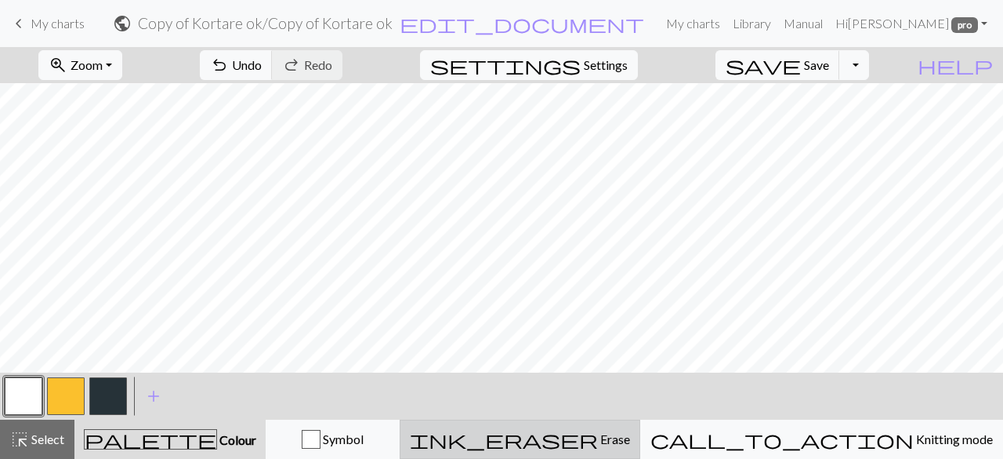
click at [630, 440] on span "Erase" at bounding box center [614, 438] width 32 height 15
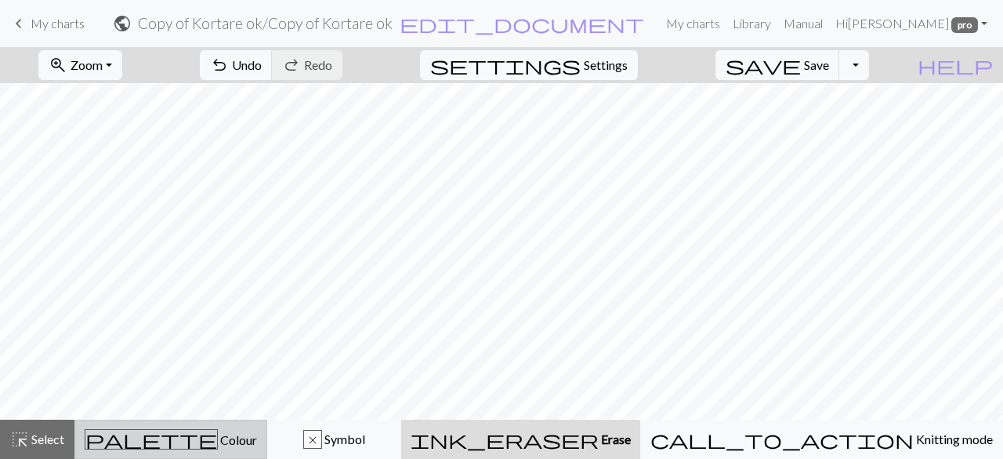
click at [176, 440] on span "palette" at bounding box center [151, 439] width 132 height 22
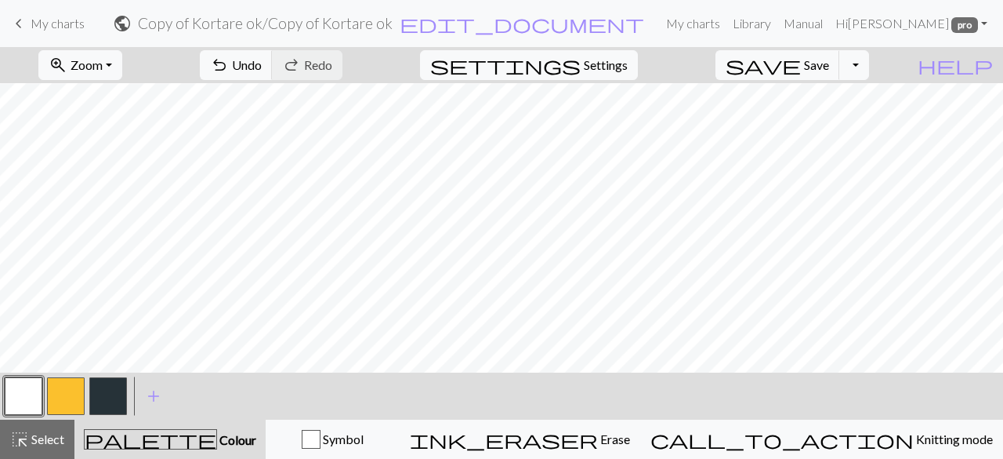
click at [73, 393] on button "button" at bounding box center [66, 396] width 38 height 38
click at [229, 65] on span "undo" at bounding box center [219, 65] width 19 height 22
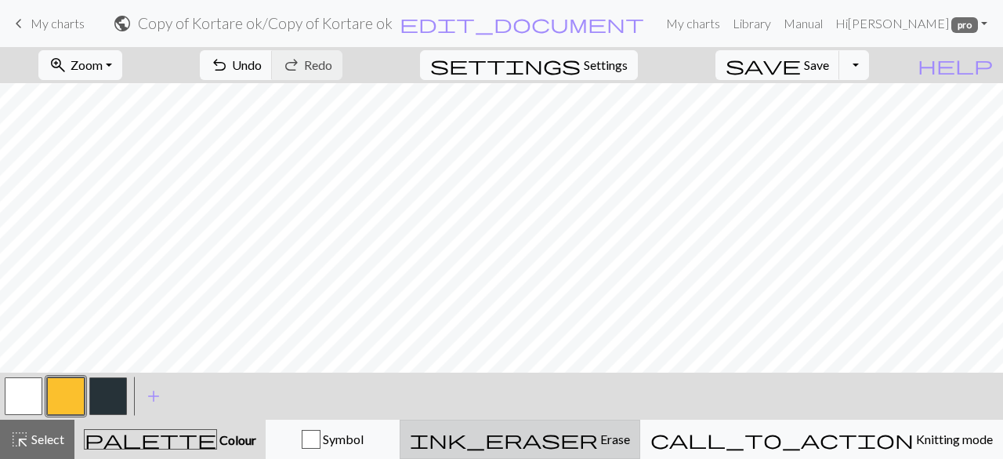
click at [630, 441] on span "Erase" at bounding box center [614, 438] width 32 height 15
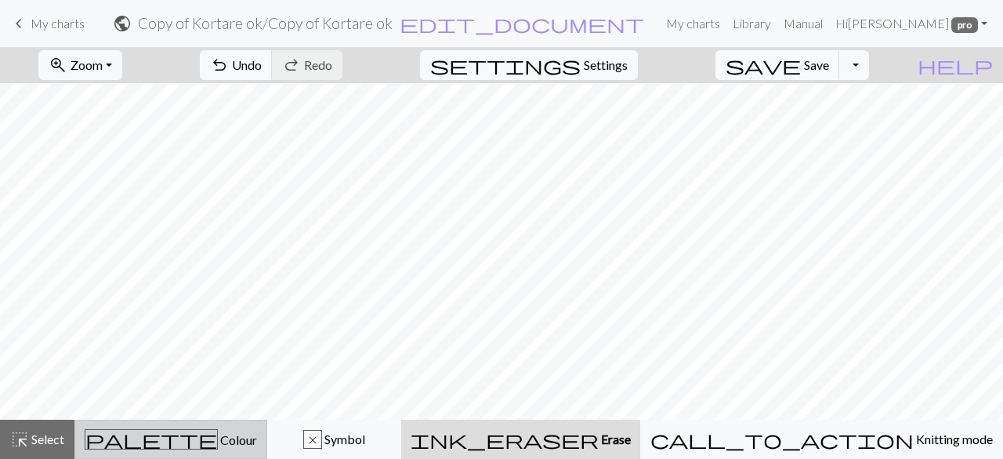
click at [218, 444] on span "Colour" at bounding box center [237, 439] width 39 height 15
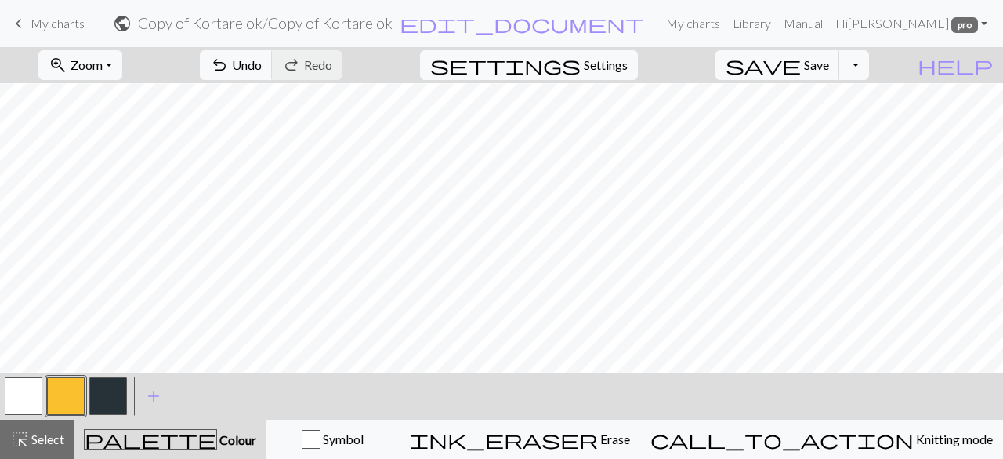
click at [82, 400] on button "button" at bounding box center [66, 396] width 38 height 38
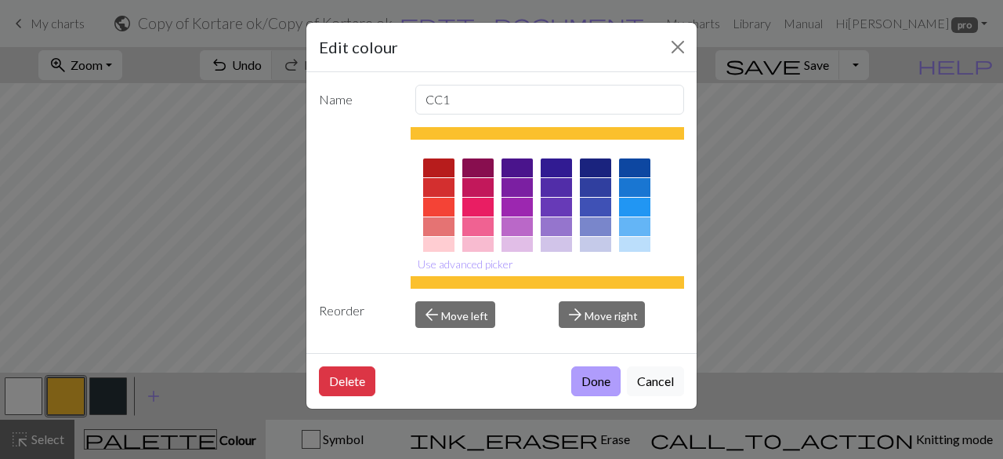
click at [600, 387] on button "Done" at bounding box center [595, 381] width 49 height 30
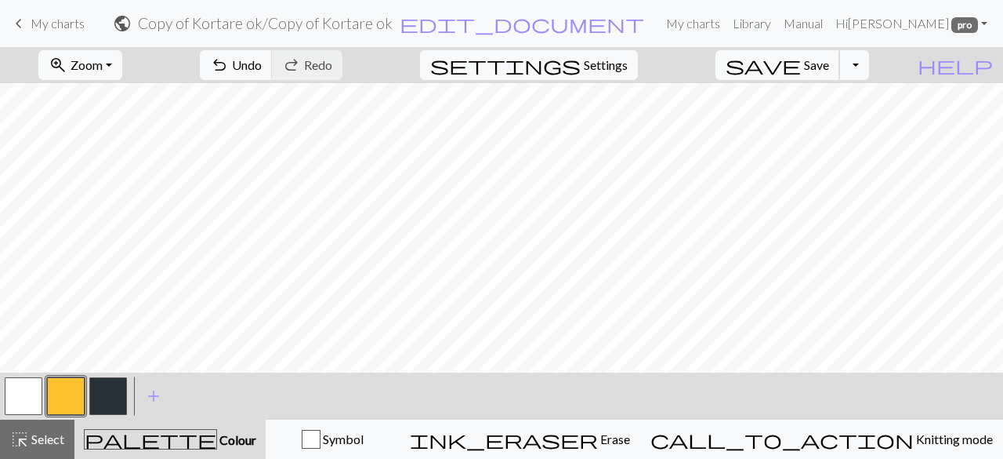
click at [829, 66] on span "Save" at bounding box center [816, 64] width 25 height 15
click at [829, 64] on span "Save" at bounding box center [816, 64] width 25 height 15
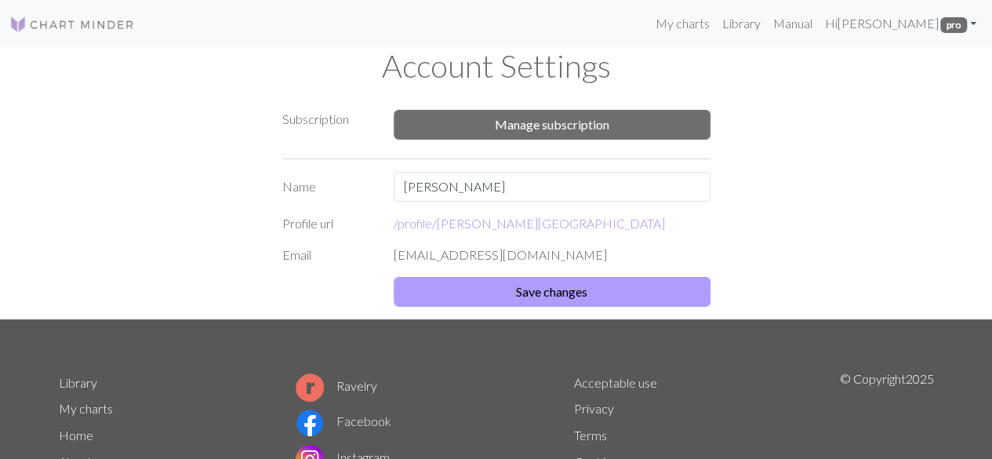
drag, startPoint x: 0, startPoint y: 0, endPoint x: 525, endPoint y: 292, distance: 601.0
click at [525, 292] on button "Save changes" at bounding box center [551, 292] width 317 height 30
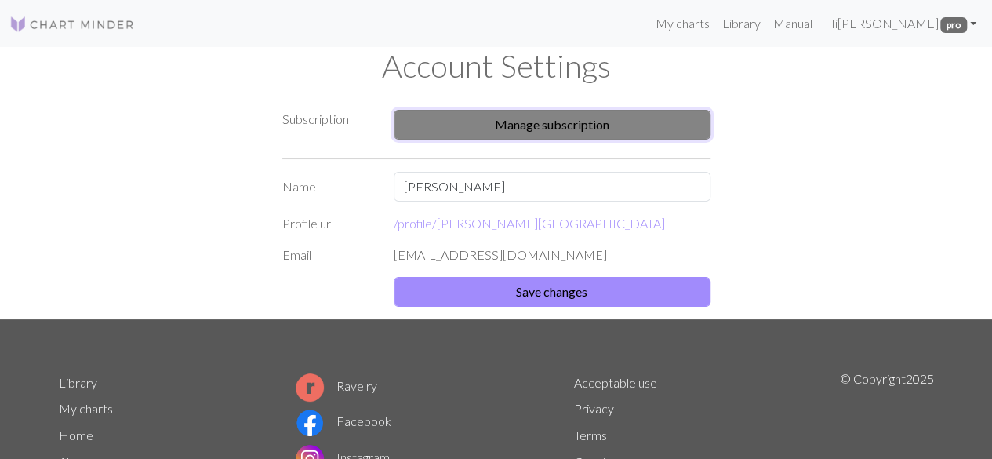
click at [593, 118] on button "Manage subscription" at bounding box center [551, 125] width 317 height 30
